Goal: Task Accomplishment & Management: Manage account settings

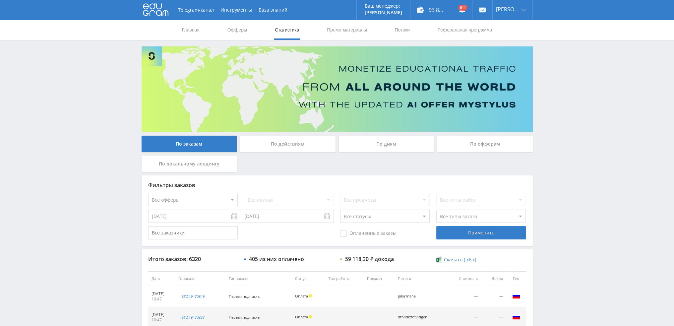
scroll to position [229, 0]
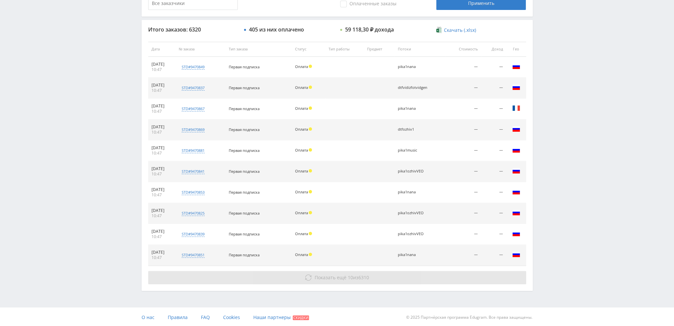
click at [337, 283] on button "Показать ещё 10 из 6310" at bounding box center [337, 277] width 378 height 13
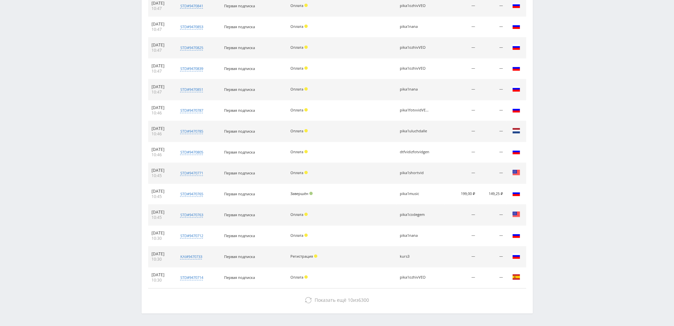
scroll to position [398, 0]
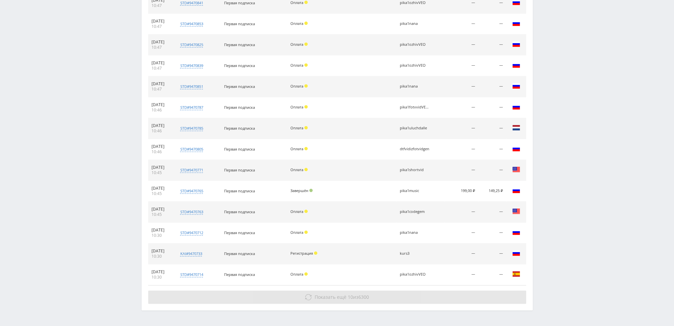
click at [354, 295] on span "Показать ещё 10 из 6300" at bounding box center [342, 297] width 54 height 6
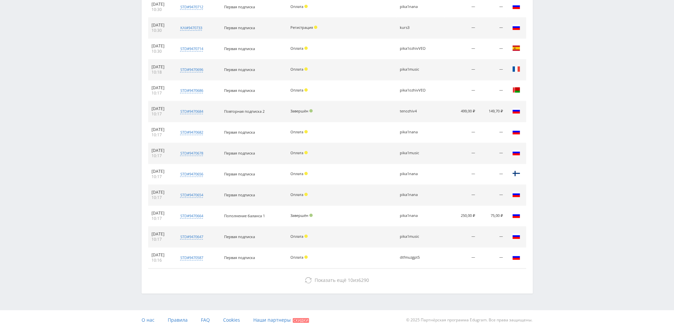
scroll to position [625, 0]
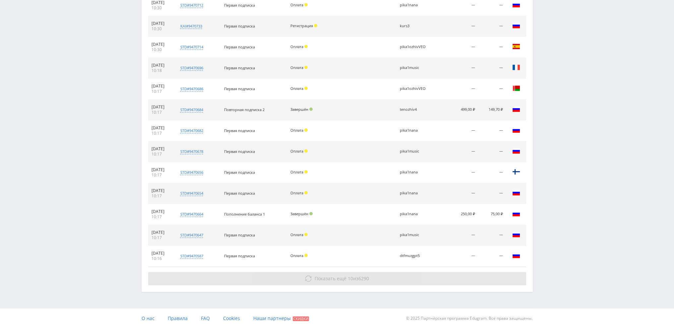
click at [355, 280] on button "Показать ещё 10 из 6290" at bounding box center [337, 278] width 378 height 13
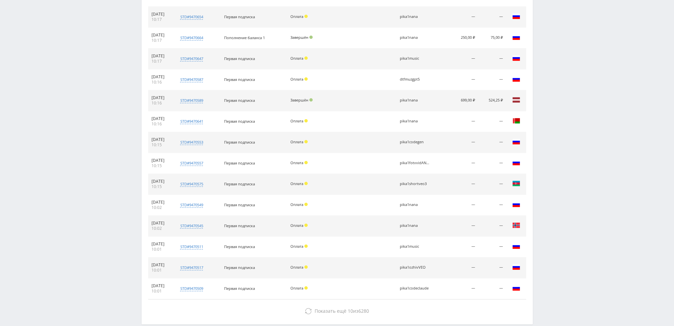
scroll to position [834, 0]
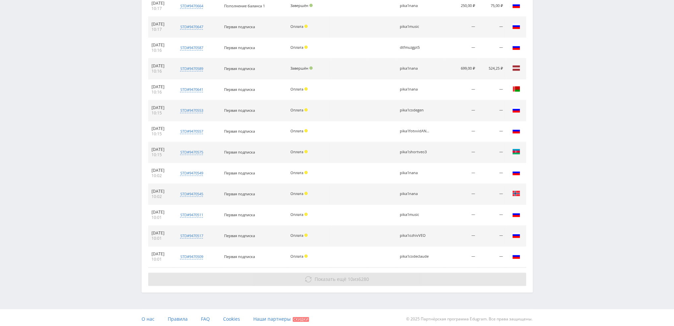
click at [346, 279] on span "Показать ещё 10 из 6280" at bounding box center [342, 279] width 54 height 6
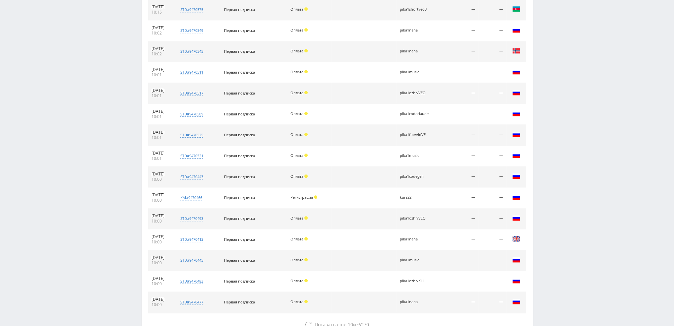
scroll to position [1021, 0]
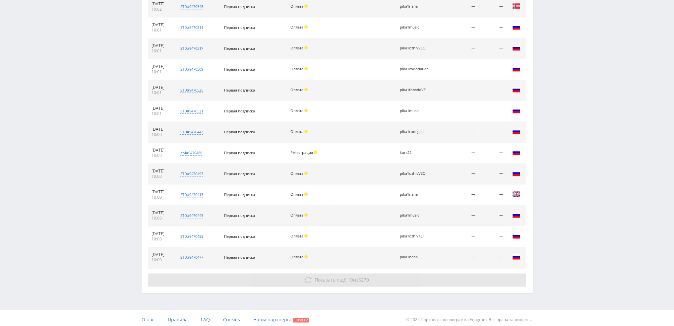
click at [335, 273] on button "Показать ещё 10 из 6270" at bounding box center [337, 279] width 378 height 13
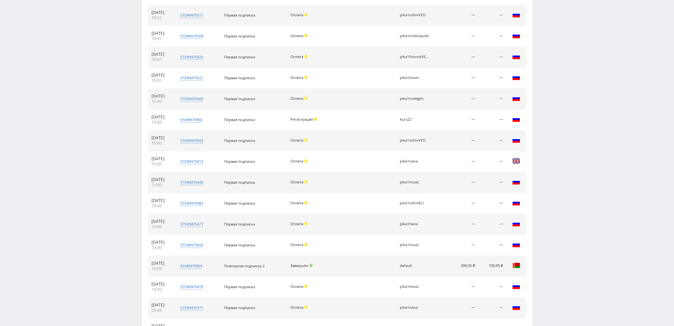
scroll to position [1154, 0]
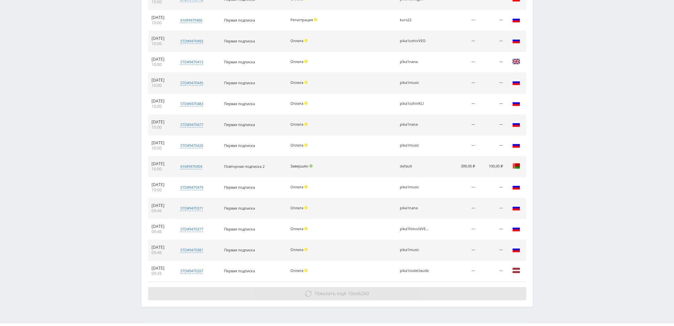
click at [337, 287] on button "Показать ещё 10 из 6260" at bounding box center [337, 293] width 378 height 13
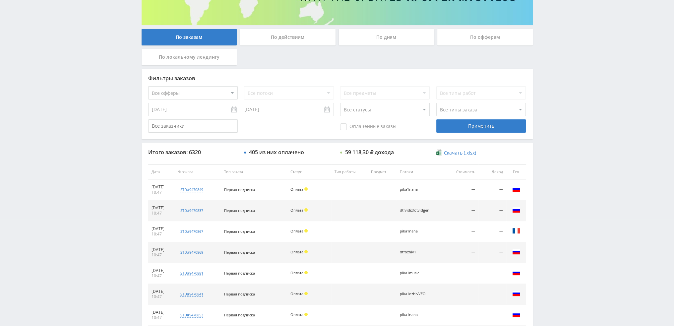
scroll to position [0, 0]
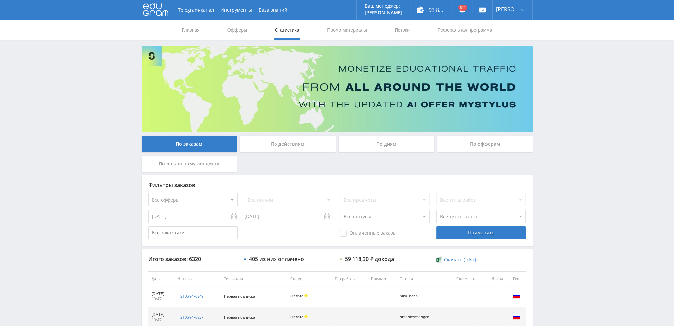
click at [378, 146] on div "По дням" at bounding box center [387, 144] width 96 height 17
click at [0, 0] on input "По дням" at bounding box center [0, 0] width 0 height 0
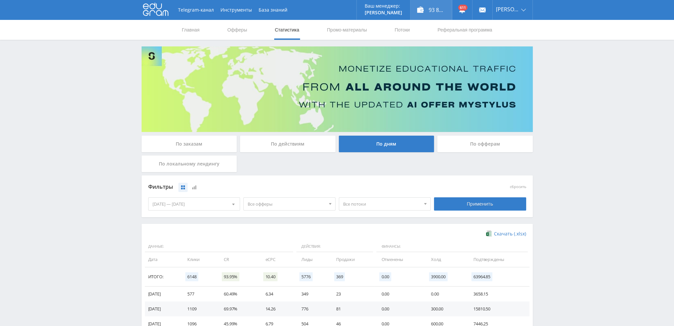
click at [435, 10] on div "93 864,00 ₽" at bounding box center [431, 10] width 41 height 20
